Goal: Task Accomplishment & Management: Manage account settings

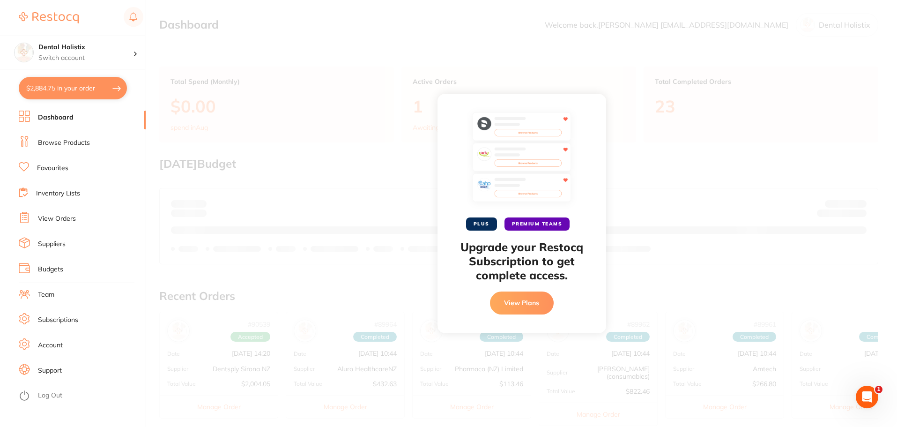
click at [528, 300] on button "View Plans" at bounding box center [522, 302] width 64 height 22
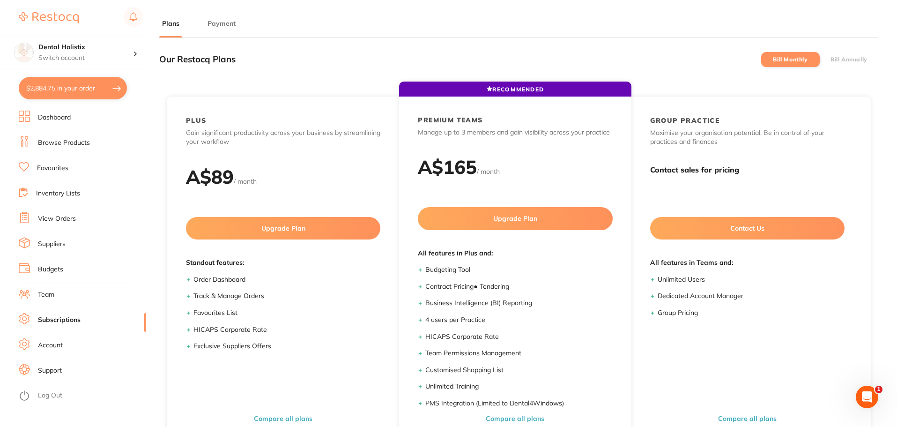
click at [629, 20] on ul "Plans Payment" at bounding box center [518, 28] width 719 height 19
click at [120, 54] on p "Switch account" at bounding box center [85, 57] width 95 height 9
click at [74, 78] on h4 "Dental Holistix" at bounding box center [83, 80] width 84 height 9
click at [53, 117] on link "Dashboard" at bounding box center [54, 117] width 33 height 9
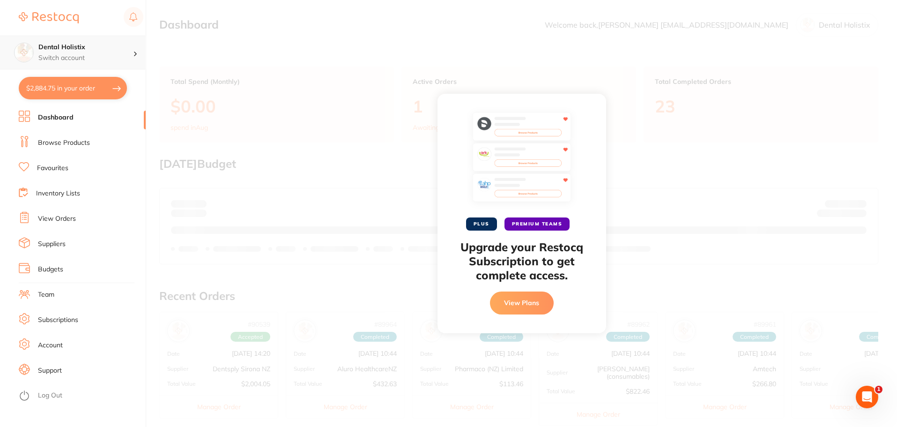
click at [115, 52] on h4 "Dental Holistix" at bounding box center [85, 47] width 95 height 9
click at [525, 304] on button "View Plans" at bounding box center [522, 302] width 64 height 22
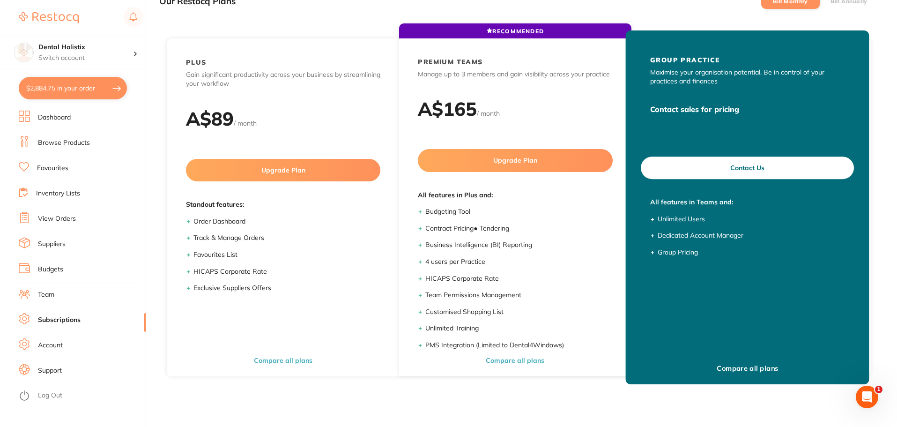
scroll to position [126, 0]
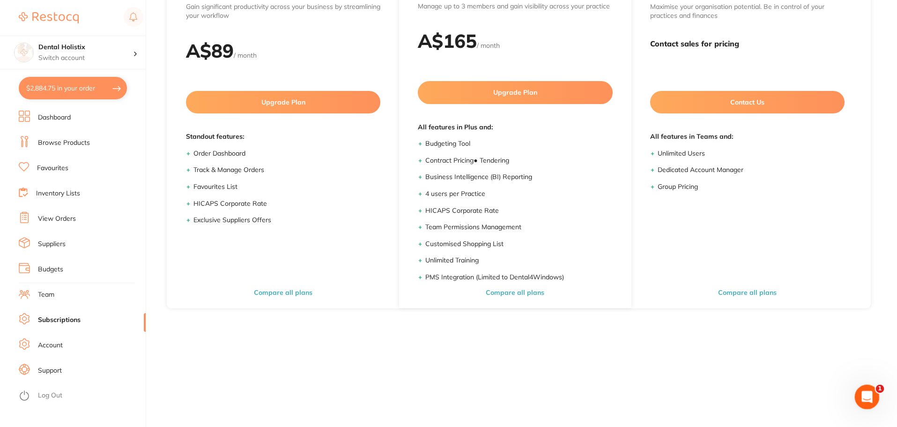
click at [863, 398] on icon "Open Intercom Messenger" at bounding box center [865, 395] width 15 height 15
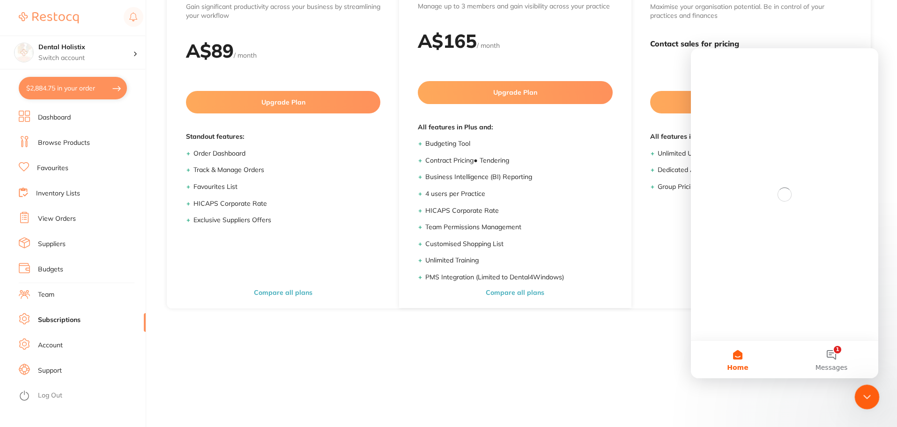
scroll to position [0, 0]
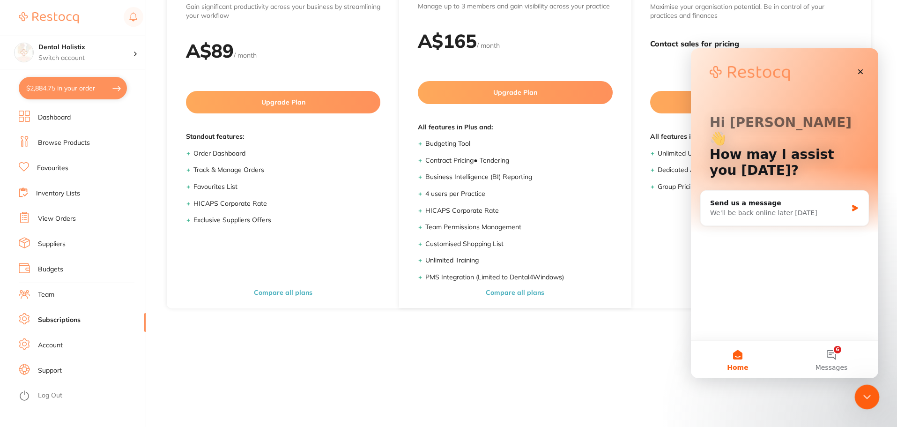
click at [864, 398] on icon "Close Intercom Messenger" at bounding box center [865, 395] width 11 height 11
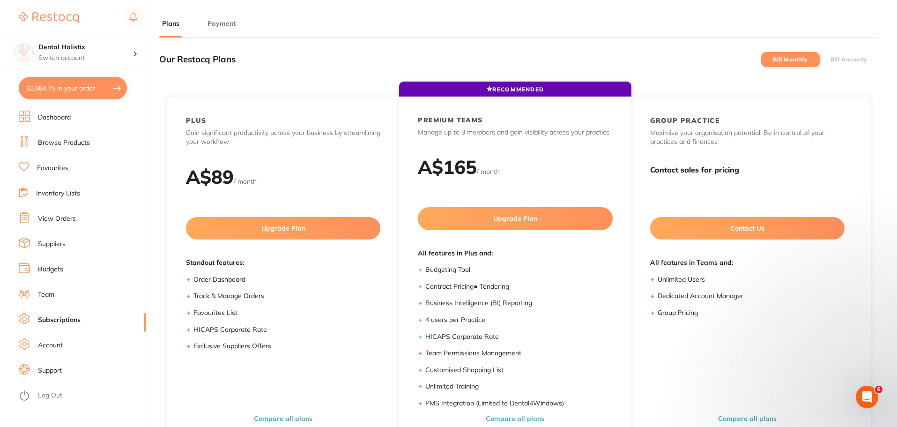
click at [47, 292] on link "Team" at bounding box center [46, 294] width 16 height 9
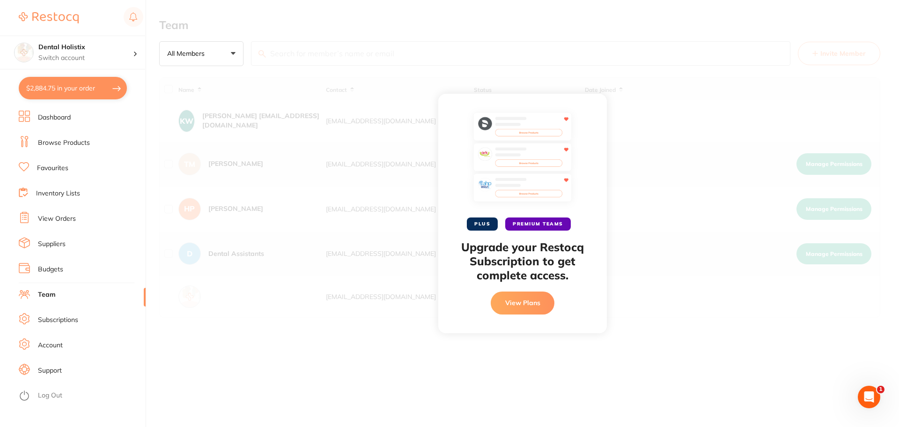
click at [59, 118] on link "Dashboard" at bounding box center [54, 117] width 33 height 9
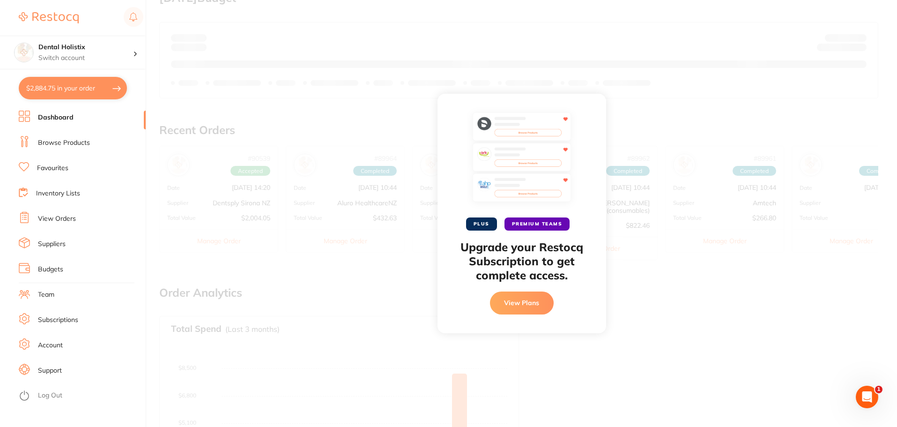
scroll to position [134, 0]
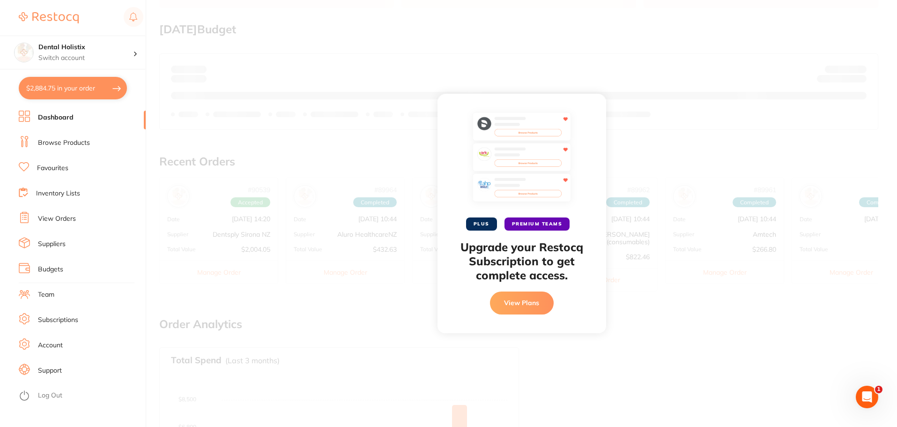
click at [53, 396] on link "Log Out" at bounding box center [50, 395] width 24 height 9
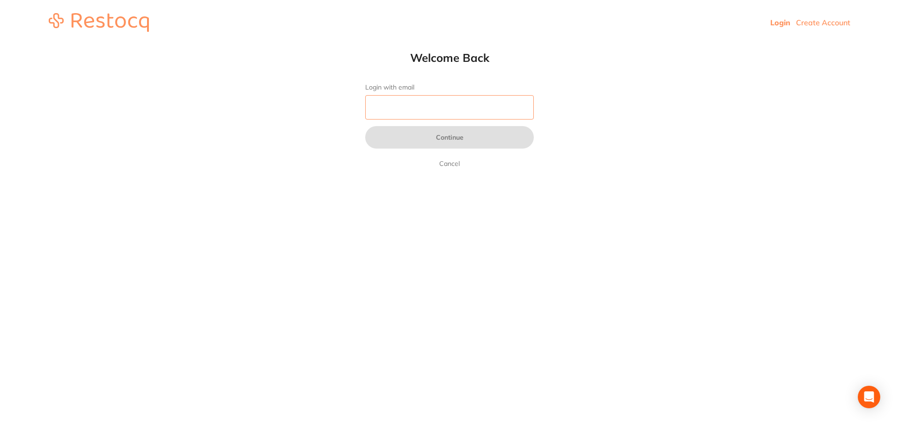
click at [395, 105] on input "Login with email" at bounding box center [449, 107] width 169 height 24
type input "[EMAIL_ADDRESS][DOMAIN_NAME]"
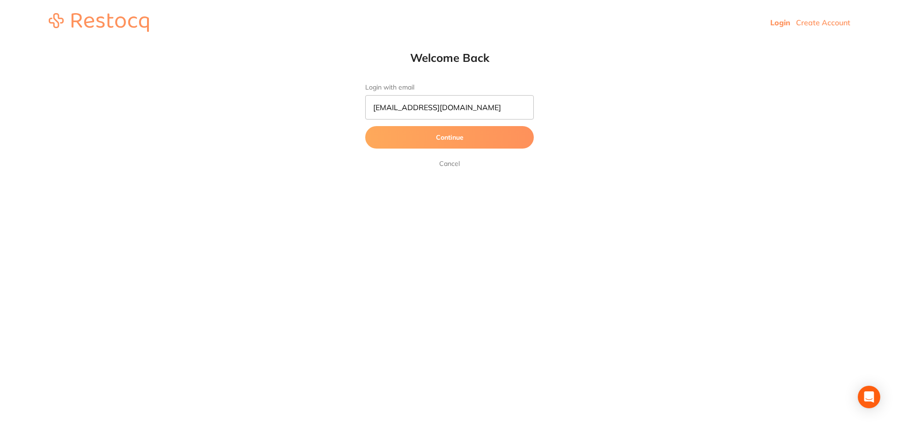
click at [452, 140] on button "Continue" at bounding box center [449, 137] width 169 height 22
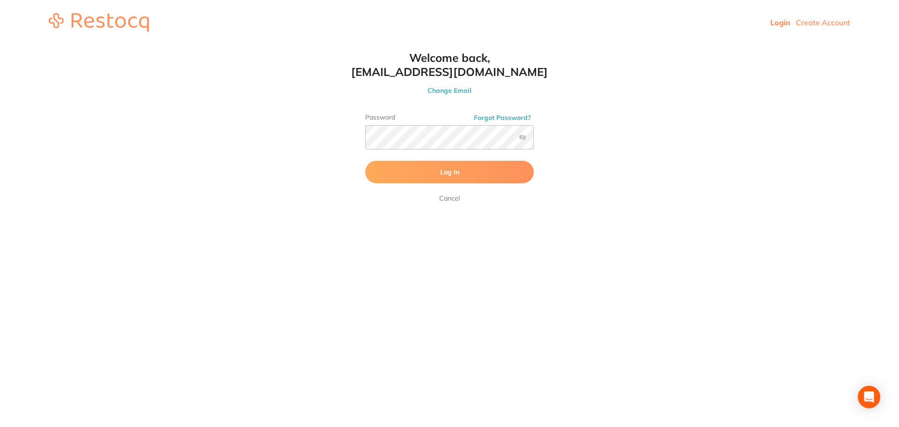
click at [522, 140] on label at bounding box center [522, 136] width 7 height 7
click at [534, 140] on input "checkbox" at bounding box center [534, 140] width 0 height 0
click at [523, 138] on label at bounding box center [522, 136] width 7 height 7
click at [534, 140] on input "checkbox" at bounding box center [534, 140] width 0 height 0
click at [524, 140] on label at bounding box center [522, 136] width 7 height 7
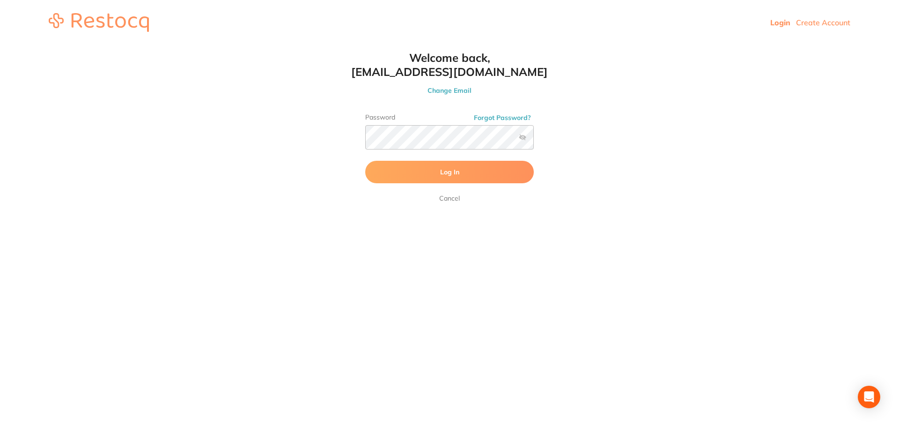
click at [534, 140] on input "checkbox" at bounding box center [534, 140] width 0 height 0
click at [523, 139] on label at bounding box center [522, 136] width 7 height 7
click at [534, 140] on input "checkbox" at bounding box center [534, 140] width 0 height 0
click at [469, 175] on button "Log In" at bounding box center [449, 172] width 169 height 22
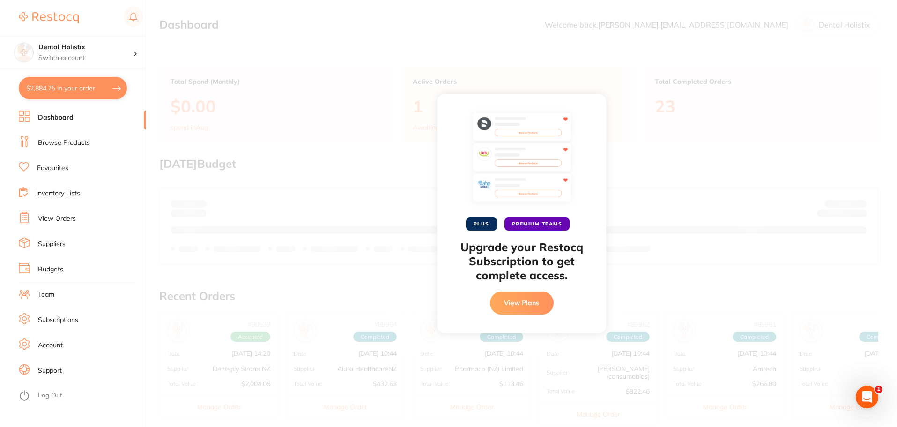
click at [538, 298] on button "View Plans" at bounding box center [522, 302] width 64 height 22
